Goal: Transaction & Acquisition: Purchase product/service

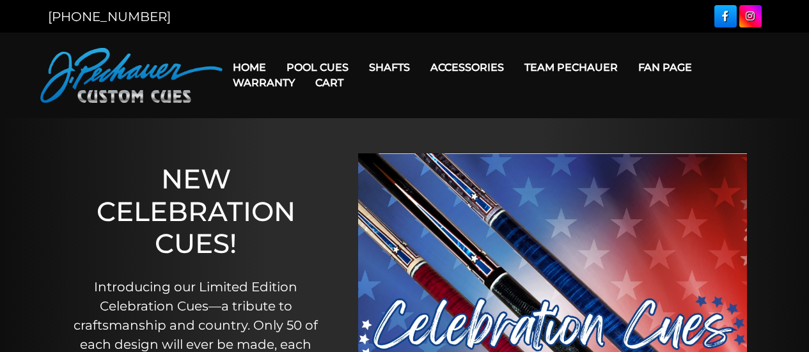
click at [336, 67] on link "Cart" at bounding box center [329, 83] width 49 height 33
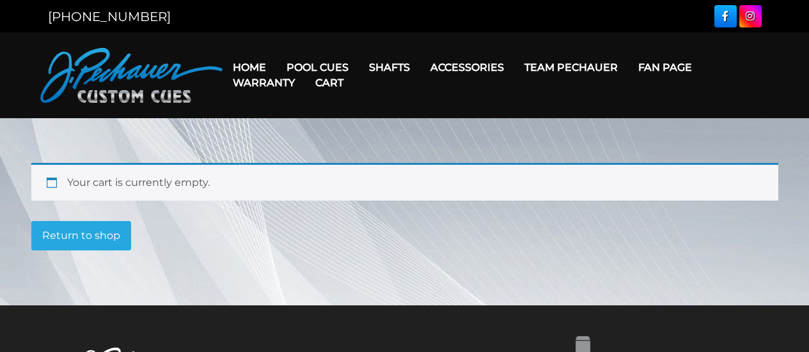
click at [306, 67] on link "Cart" at bounding box center [329, 83] width 49 height 33
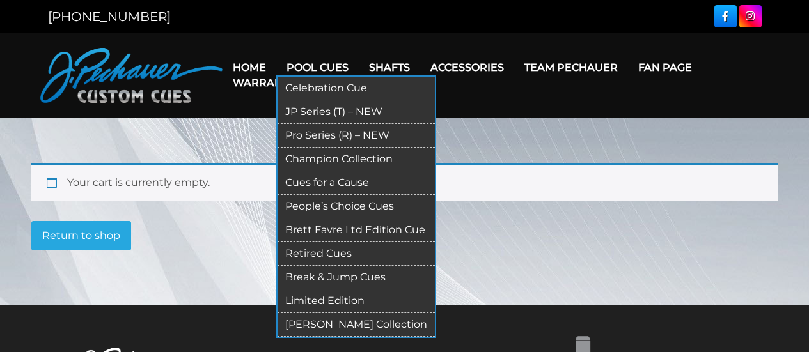
click at [322, 295] on link "Limited Edition" at bounding box center [356, 302] width 157 height 24
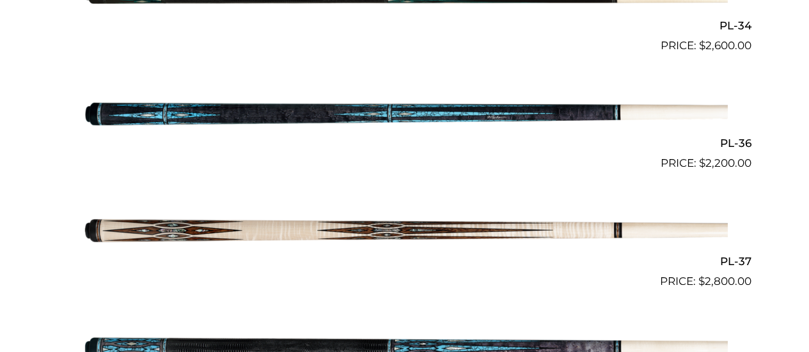
scroll to position [1189, 0]
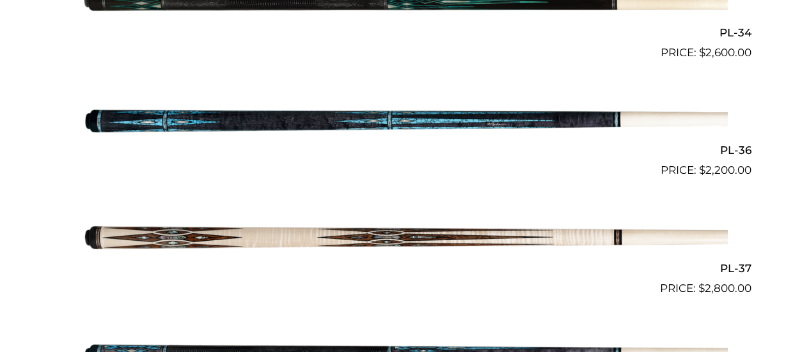
click at [459, 239] on img at bounding box center [405, 237] width 646 height 107
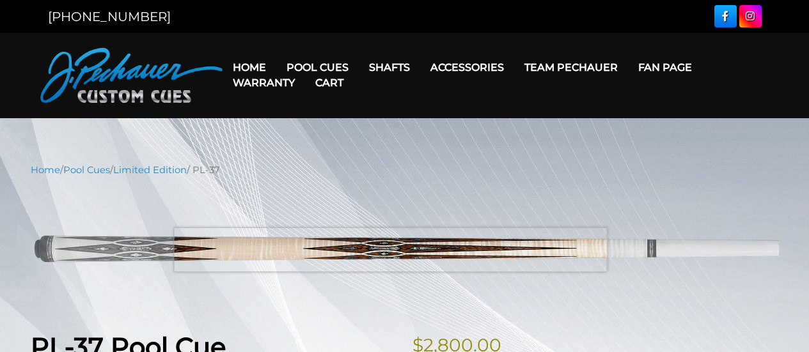
click at [390, 250] on img at bounding box center [405, 249] width 748 height 125
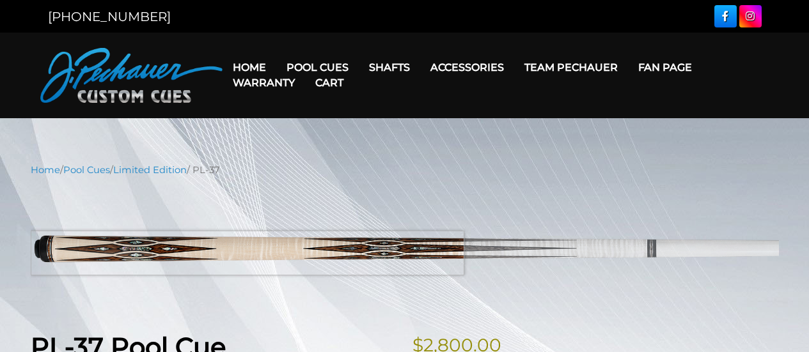
click at [146, 253] on img at bounding box center [405, 249] width 748 height 125
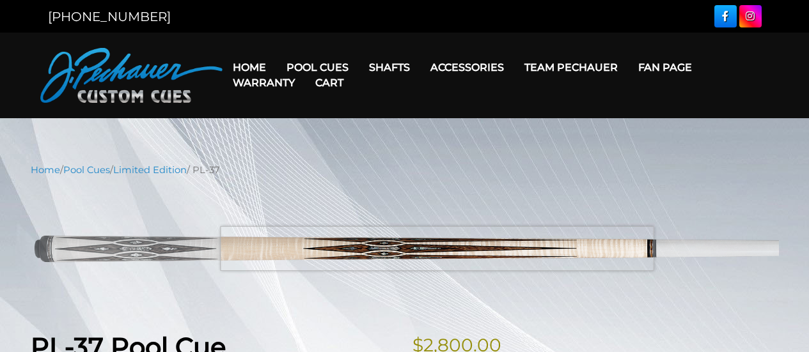
click at [437, 249] on img at bounding box center [405, 249] width 748 height 125
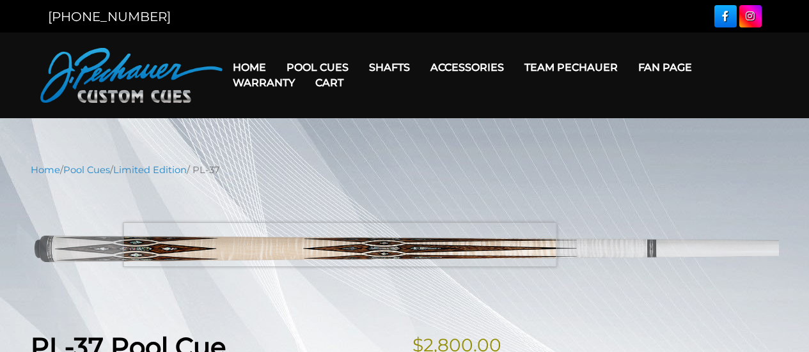
drag, startPoint x: 416, startPoint y: 248, endPoint x: 251, endPoint y: 242, distance: 165.1
click at [269, 243] on img at bounding box center [405, 249] width 748 height 125
